Goal: Share content: Share content

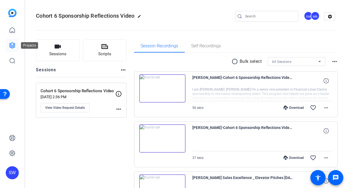
click at [13, 45] on icon at bounding box center [12, 45] width 5 height 5
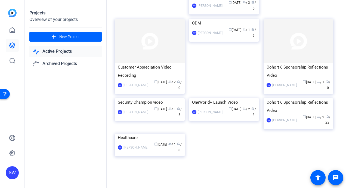
scroll to position [174, 0]
click at [151, 152] on div "calendar_today Apr 21 group / 1 radio / 8" at bounding box center [166, 147] width 31 height 11
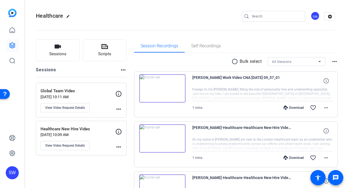
click at [161, 89] on img at bounding box center [162, 88] width 46 height 28
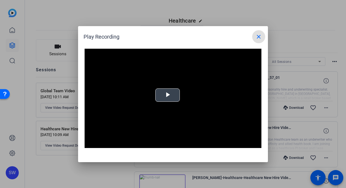
click at [168, 95] on span "Video Player" at bounding box center [168, 95] width 0 height 0
click at [259, 37] on mat-icon "close" at bounding box center [259, 36] width 7 height 7
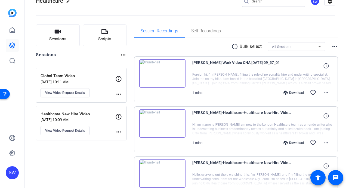
scroll to position [27, 0]
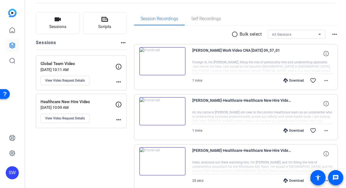
click at [162, 60] on img at bounding box center [162, 61] width 46 height 28
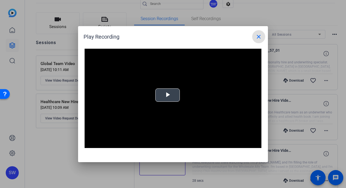
click at [168, 95] on span "Video Player" at bounding box center [168, 95] width 0 height 0
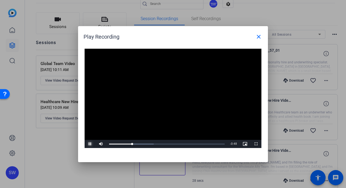
click at [90, 144] on span "Video Player" at bounding box center [90, 144] width 11 height 0
click at [129, 143] on div "0:10" at bounding box center [119, 143] width 21 height 1
click at [90, 144] on span "Video Player" at bounding box center [90, 144] width 11 height 0
drag, startPoint x: 133, startPoint y: 144, endPoint x: 125, endPoint y: 143, distance: 7.4
click at [125, 143] on div "Loaded : 38.52% 0:08 0:06" at bounding box center [167, 143] width 116 height 1
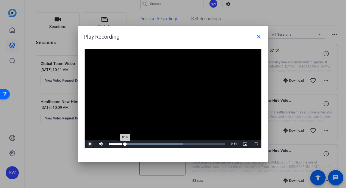
drag, startPoint x: 133, startPoint y: 144, endPoint x: 122, endPoint y: 144, distance: 11.2
click at [122, 144] on div "0:06" at bounding box center [117, 143] width 16 height 1
click at [90, 144] on span "Video Player" at bounding box center [90, 144] width 11 height 0
click at [258, 37] on mat-icon "close" at bounding box center [259, 36] width 7 height 7
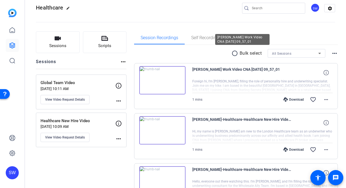
scroll to position [0, 0]
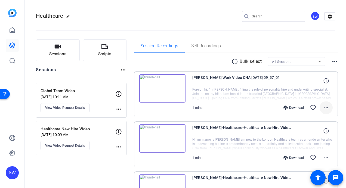
click at [324, 109] on mat-icon "more_horiz" at bounding box center [326, 107] width 7 height 7
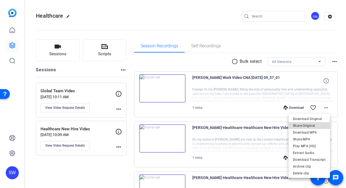
click at [312, 126] on span "Share Original" at bounding box center [309, 125] width 33 height 7
